Goal: Information Seeking & Learning: Learn about a topic

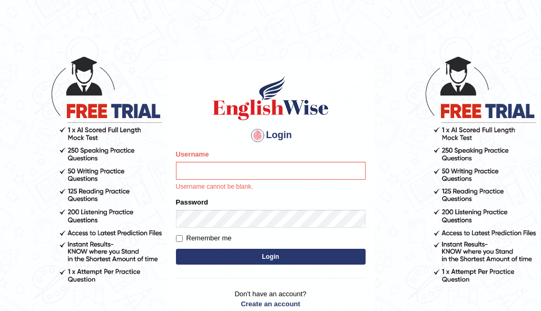
click at [215, 173] on input "Username" at bounding box center [270, 171] width 189 height 18
type input "Ravindraknaidu"
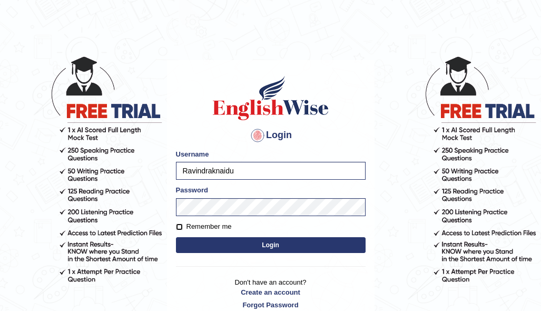
click at [180, 226] on input "Remember me" at bounding box center [179, 226] width 7 height 7
checkbox input "true"
click at [263, 245] on button "Login" at bounding box center [270, 245] width 189 height 16
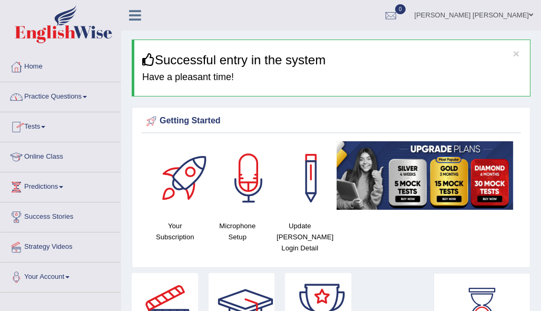
click at [88, 95] on link "Practice Questions" at bounding box center [61, 95] width 120 height 26
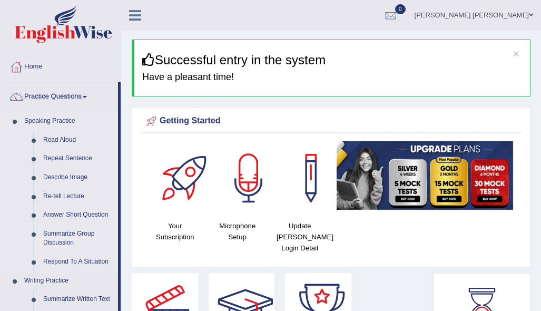
click at [71, 235] on link "Summarize Group Discussion" at bounding box center [77, 238] width 79 height 28
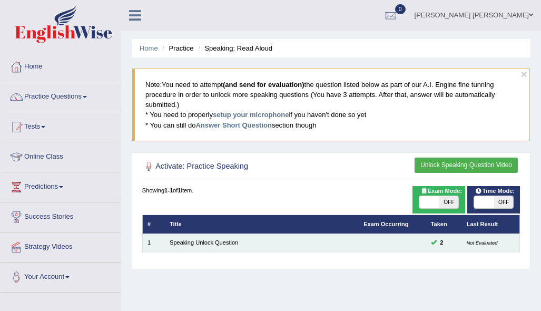
click at [495, 250] on td "Not Evaluated" at bounding box center [490, 242] width 58 height 18
click at [215, 246] on td "Speaking Unlock Question" at bounding box center [262, 242] width 194 height 18
click at [216, 244] on link "Speaking Unlock Question" at bounding box center [203, 242] width 68 height 6
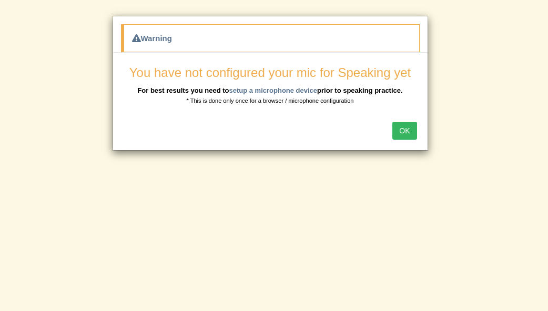
click at [403, 134] on button "OK" at bounding box center [405, 131] width 24 height 18
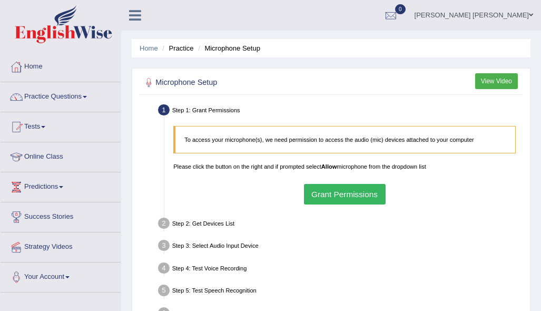
click at [374, 198] on button "Grant Permissions" at bounding box center [345, 194] width 82 height 21
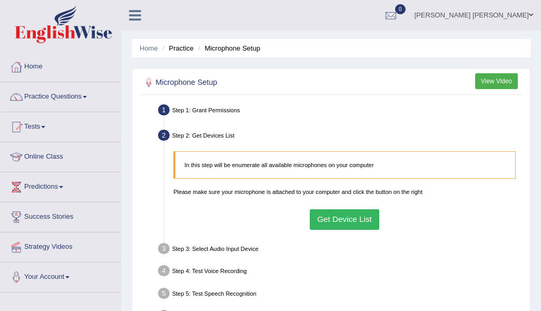
click at [344, 222] on button "Get Device List" at bounding box center [345, 219] width 70 height 21
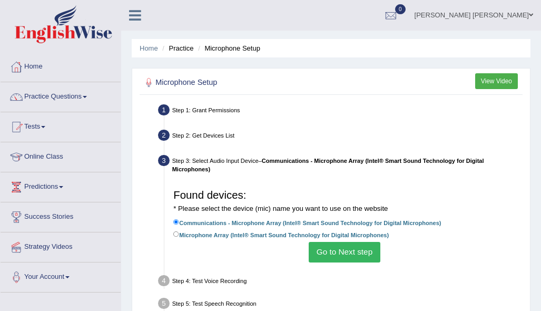
click at [336, 255] on button "Go to Next step" at bounding box center [343, 252] width 71 height 21
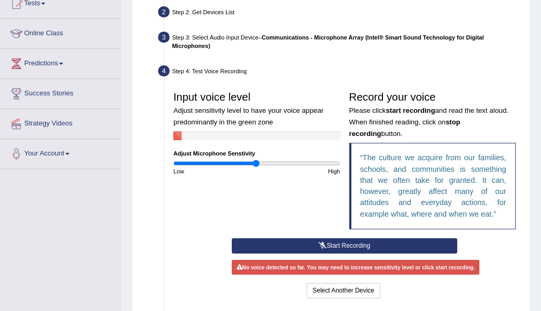
scroll to position [128, 0]
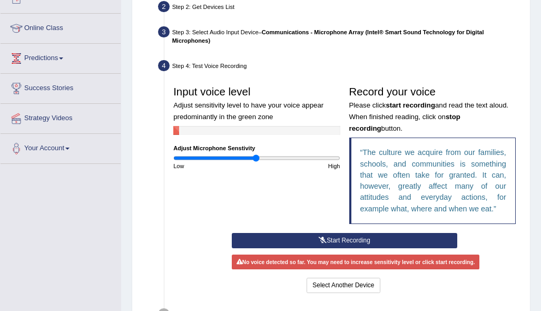
click at [262, 239] on button "Start Recording" at bounding box center [344, 240] width 225 height 15
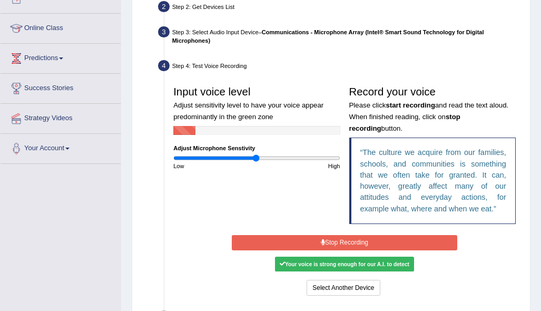
click at [337, 243] on button "Stop Recording" at bounding box center [344, 242] width 225 height 15
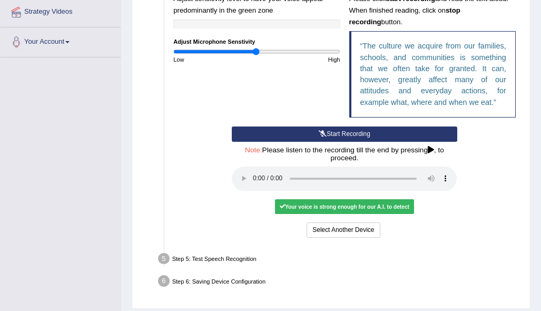
scroll to position [237, 0]
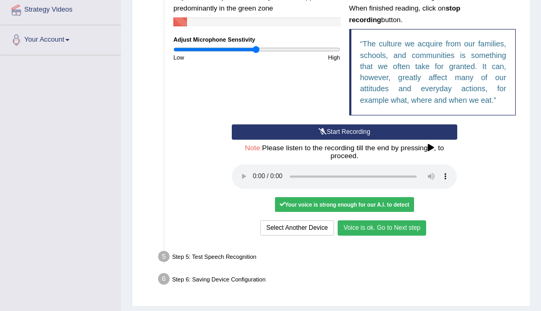
click at [374, 225] on button "Voice is ok. Go to Next step" at bounding box center [381, 227] width 88 height 15
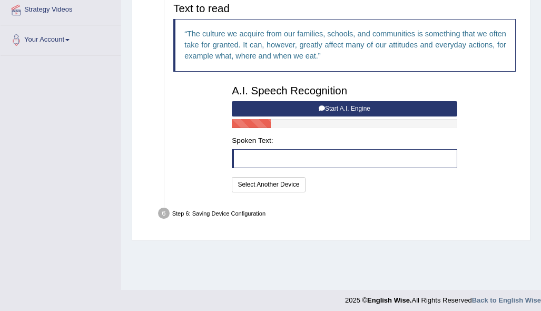
click at [364, 109] on button "Start A.I. Engine" at bounding box center [344, 108] width 225 height 15
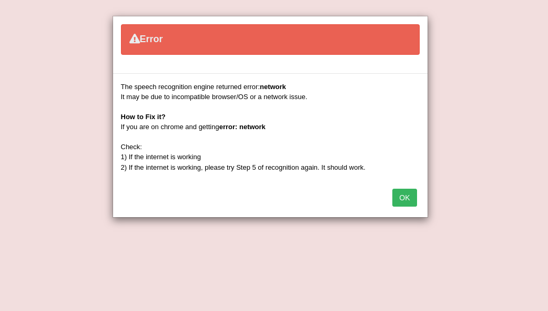
click at [403, 201] on button "OK" at bounding box center [405, 197] width 24 height 18
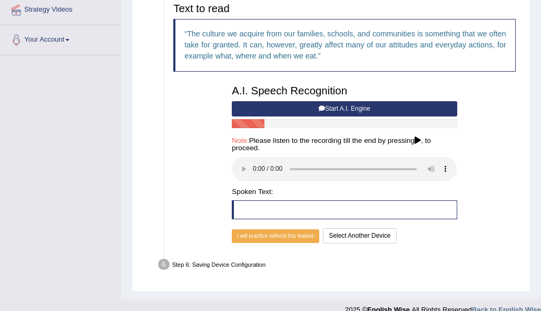
click at [314, 106] on button "Start A.I. Engine" at bounding box center [344, 108] width 225 height 15
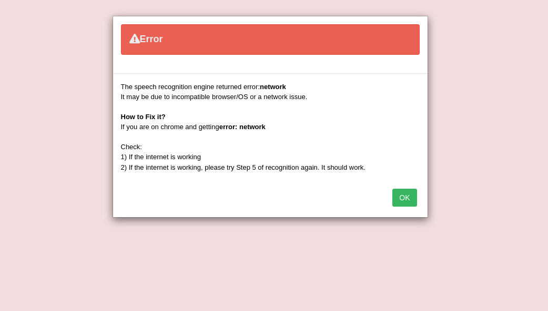
click at [407, 197] on button "OK" at bounding box center [405, 197] width 24 height 18
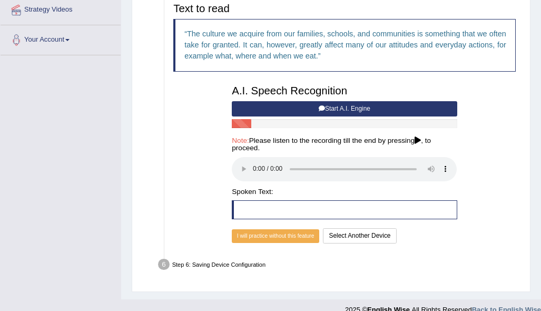
click at [318, 105] on icon at bounding box center [321, 108] width 6 height 6
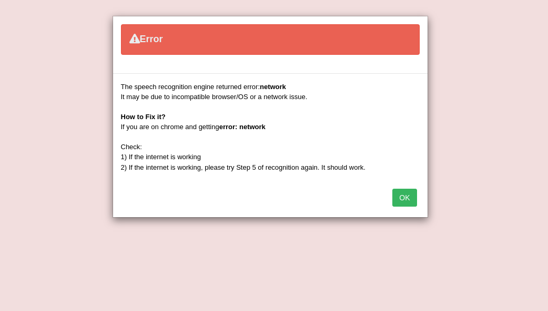
click at [407, 202] on button "OK" at bounding box center [405, 197] width 24 height 18
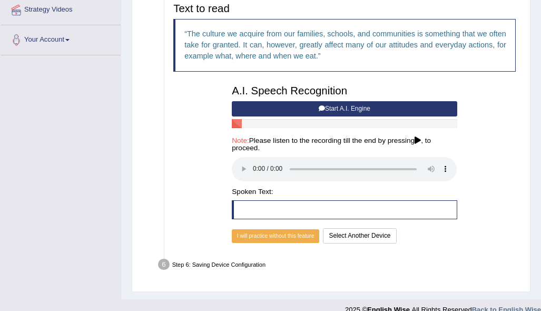
click at [279, 105] on button "Start A.I. Engine" at bounding box center [344, 108] width 225 height 15
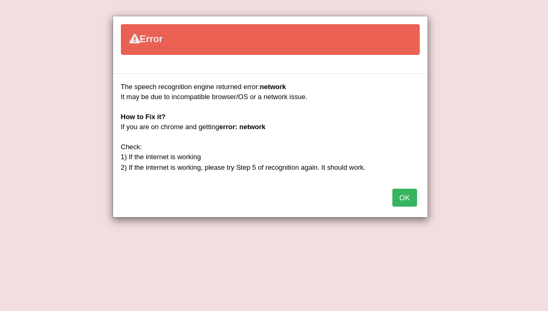
click at [402, 201] on button "OK" at bounding box center [405, 197] width 24 height 18
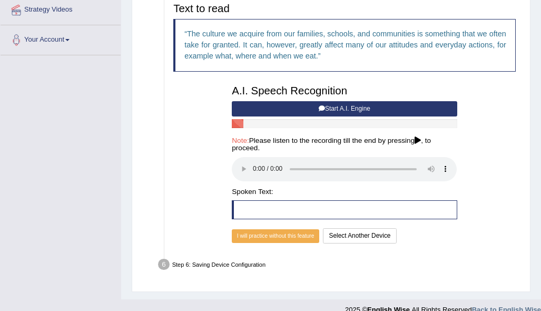
click at [141, 112] on div "Step 1: Grant Permissions To access your microphone(s), we need permission to a…" at bounding box center [330, 76] width 382 height 422
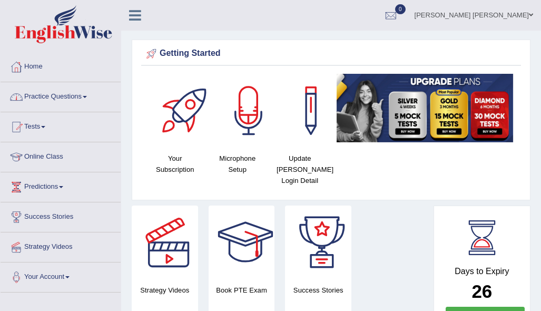
click at [90, 98] on link "Practice Questions" at bounding box center [61, 95] width 120 height 26
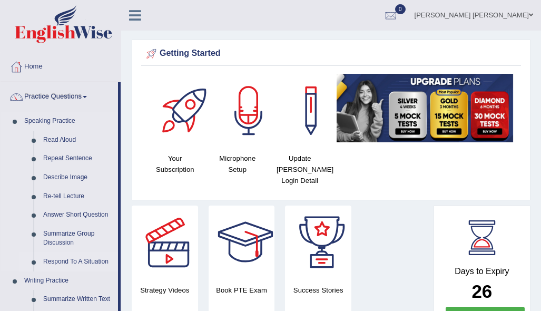
click at [92, 262] on link "Respond To A Situation" at bounding box center [77, 261] width 79 height 19
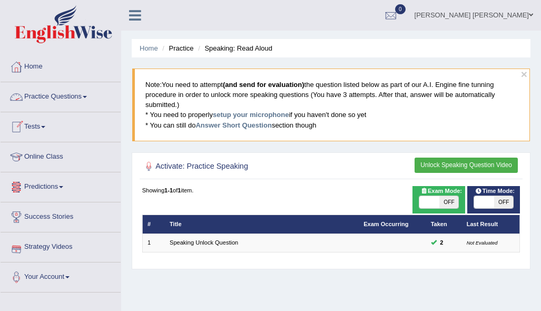
click at [90, 98] on link "Practice Questions" at bounding box center [61, 95] width 120 height 26
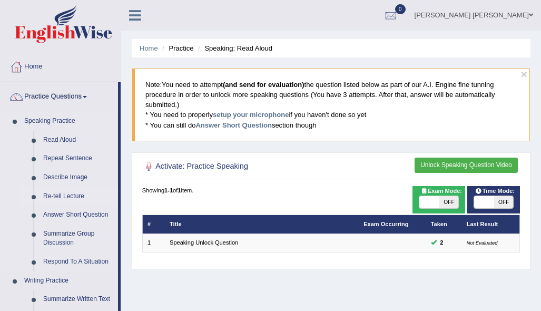
click at [80, 196] on link "Re-tell Lecture" at bounding box center [77, 196] width 79 height 19
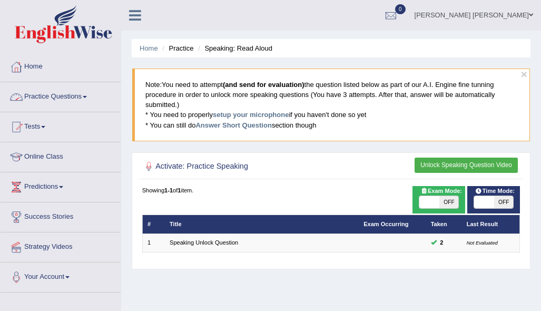
click at [88, 99] on link "Practice Questions" at bounding box center [61, 95] width 120 height 26
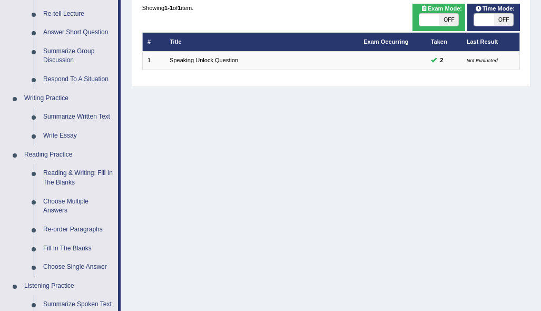
scroll to position [191, 0]
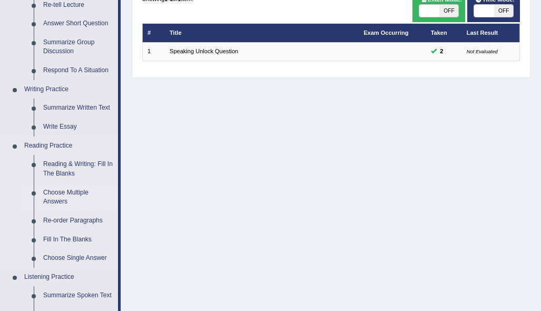
click at [79, 197] on link "Choose Multiple Answers" at bounding box center [77, 197] width 79 height 28
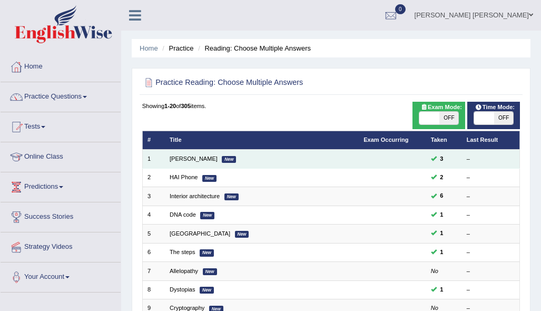
click at [353, 155] on td "[PERSON_NAME] New" at bounding box center [262, 158] width 194 height 18
click at [179, 160] on link "[PERSON_NAME]" at bounding box center [193, 158] width 48 height 6
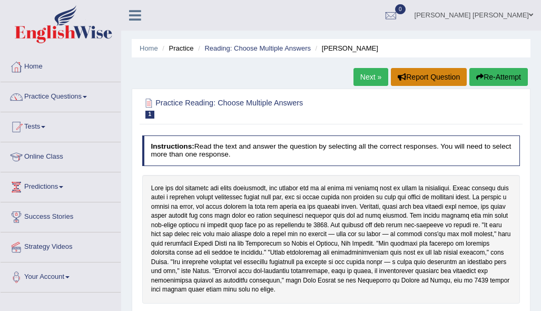
click at [433, 74] on button "Report Question" at bounding box center [429, 77] width 76 height 18
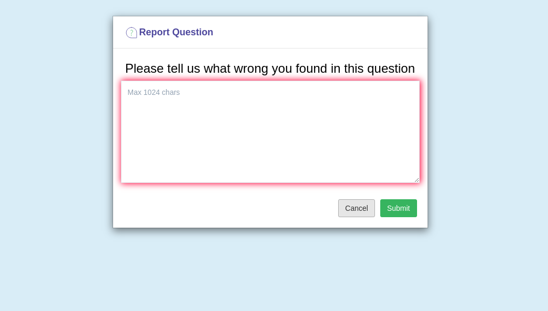
click at [357, 213] on button "Cancel" at bounding box center [356, 208] width 37 height 18
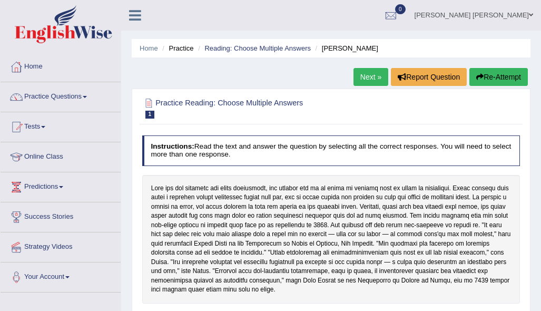
click at [91, 96] on link "Practice Questions" at bounding box center [61, 95] width 120 height 26
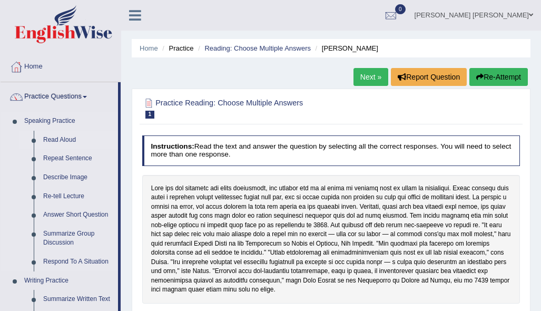
click at [66, 135] on link "Read Aloud" at bounding box center [77, 140] width 79 height 19
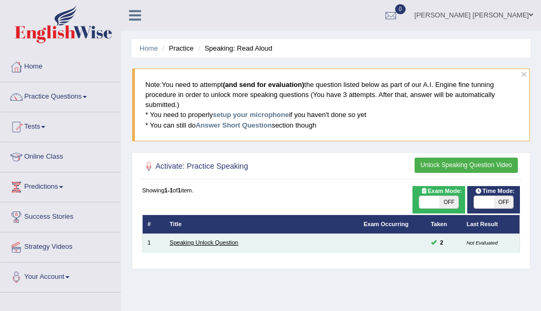
click at [185, 243] on link "Speaking Unlock Question" at bounding box center [203, 242] width 68 height 6
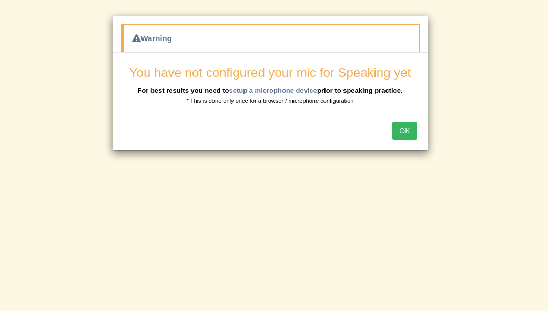
click at [406, 129] on button "OK" at bounding box center [405, 131] width 24 height 18
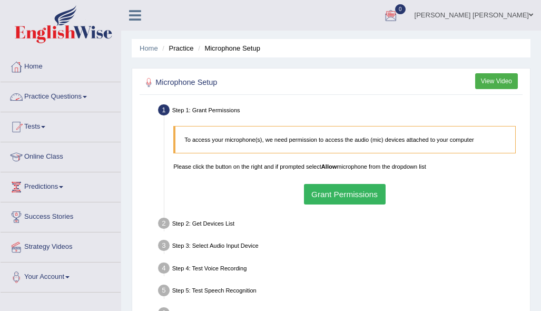
click at [89, 100] on link "Practice Questions" at bounding box center [61, 95] width 120 height 26
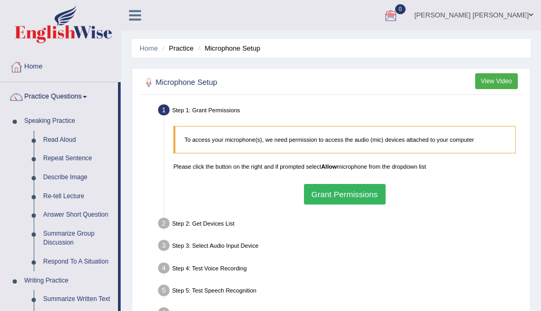
scroll to position [291, 0]
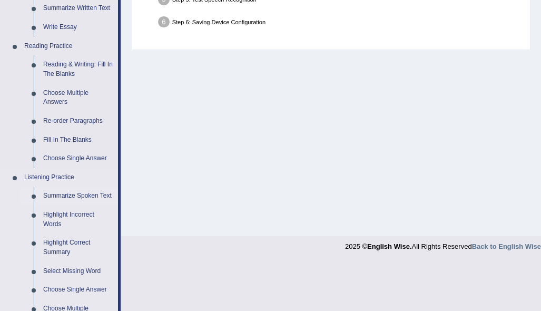
click at [89, 196] on link "Summarize Spoken Text" at bounding box center [77, 195] width 79 height 19
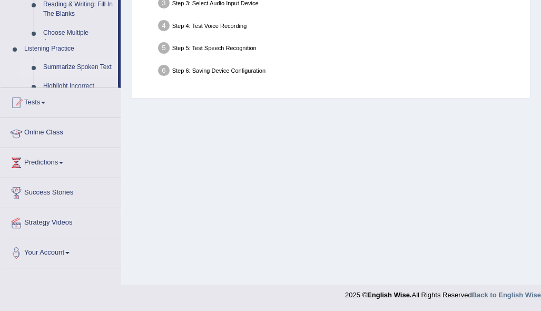
scroll to position [126, 0]
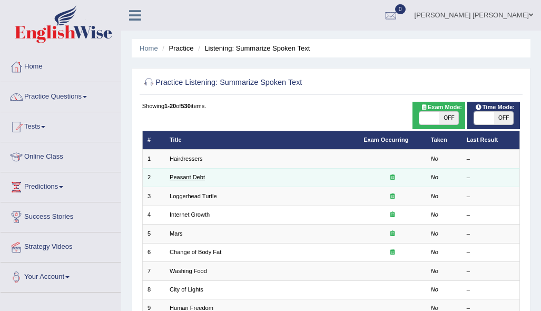
click at [173, 178] on link "Peasant Debt" at bounding box center [186, 177] width 35 height 6
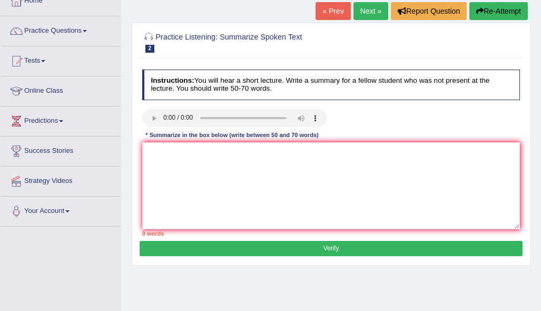
scroll to position [66, 0]
